Goal: Task Accomplishment & Management: Manage account settings

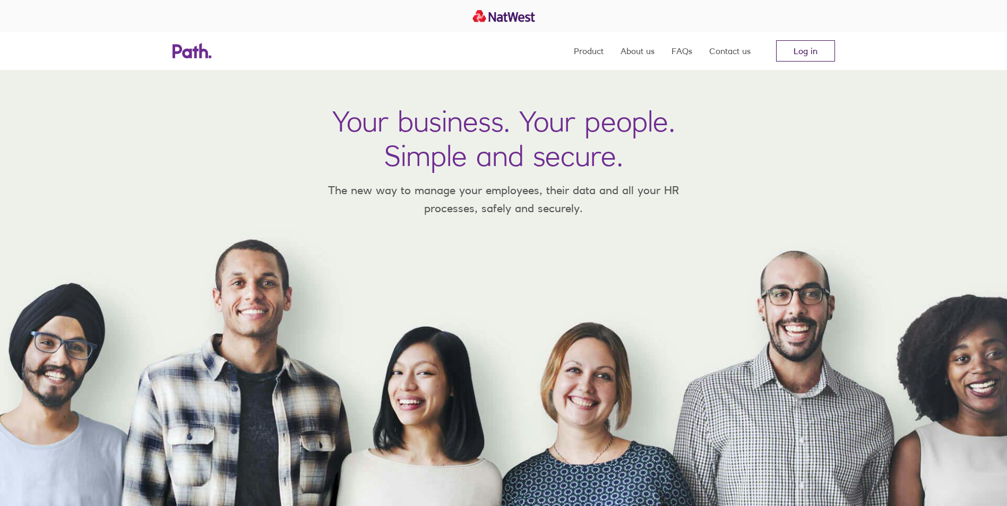
click at [805, 43] on link "Log in" at bounding box center [805, 50] width 59 height 21
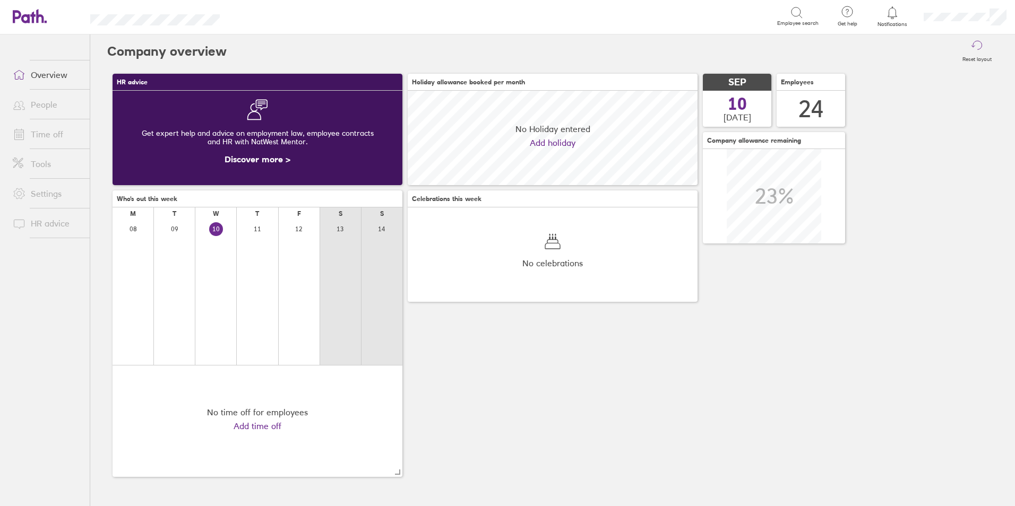
scroll to position [94, 290]
click at [29, 136] on span at bounding box center [17, 134] width 27 height 13
